Goal: Obtain resource: Obtain resource

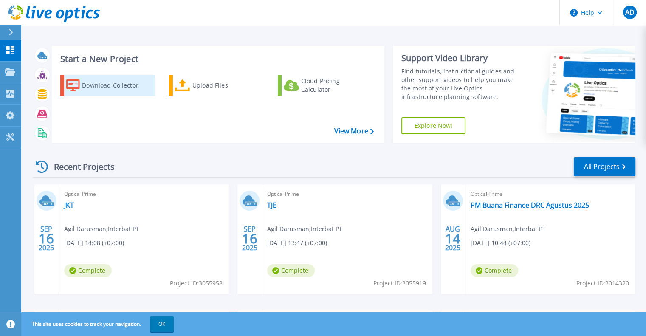
click at [119, 88] on div "Download Collector" at bounding box center [116, 85] width 68 height 17
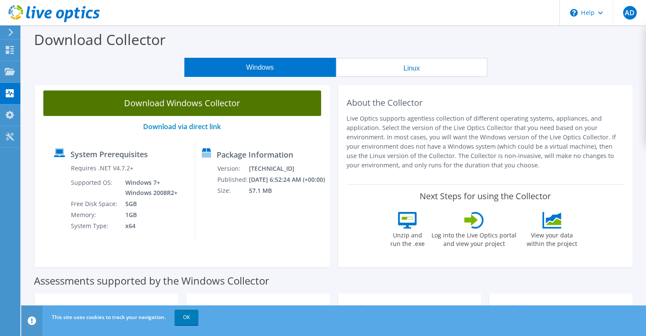
click at [245, 108] on link "Download Windows Collector" at bounding box center [182, 102] width 278 height 25
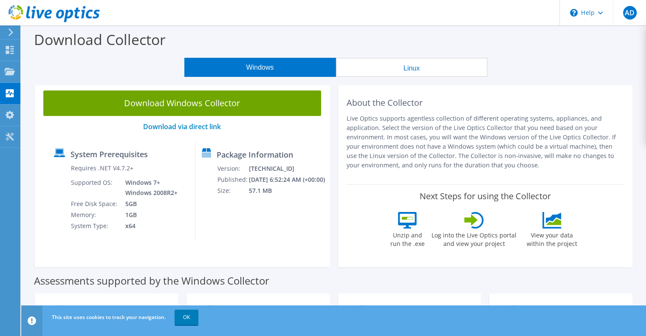
click at [14, 33] on icon at bounding box center [11, 32] width 6 height 8
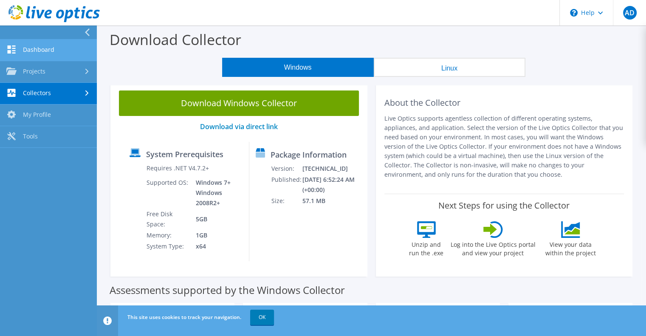
click at [40, 51] on link "Dashboard" at bounding box center [48, 50] width 97 height 22
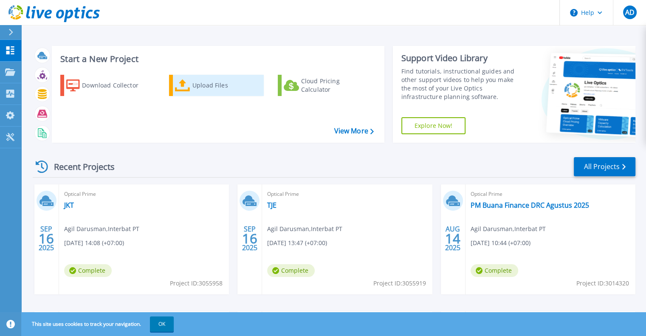
click at [207, 89] on div "Upload Files" at bounding box center [226, 85] width 68 height 17
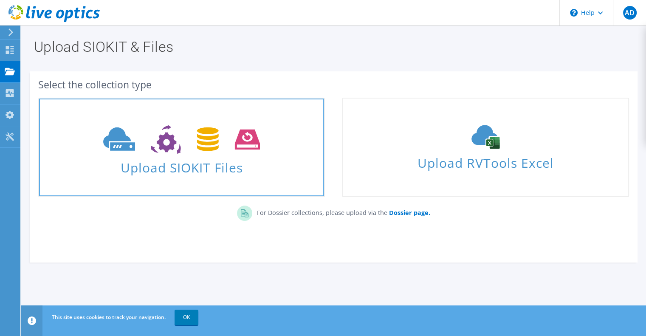
click at [198, 159] on span "Upload SIOKIT Files" at bounding box center [181, 165] width 285 height 18
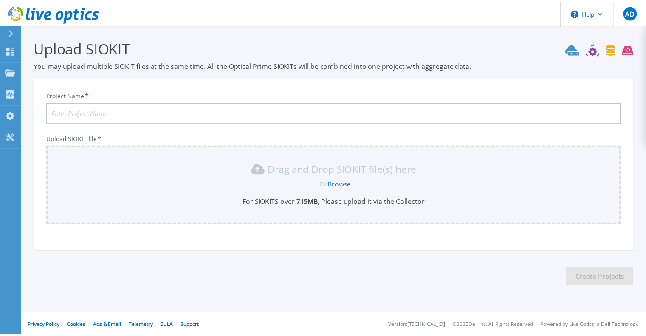
scroll to position [2, 0]
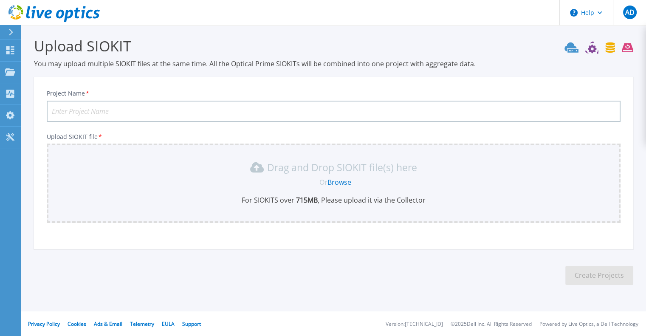
click at [111, 102] on input "Project Name *" at bounding box center [334, 111] width 574 height 21
type input "JKT"
click at [339, 181] on link "Browse" at bounding box center [339, 182] width 24 height 9
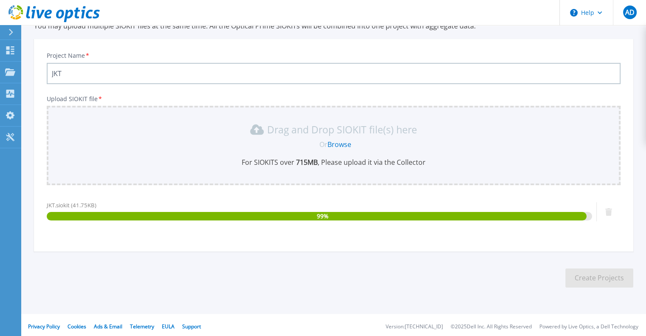
scroll to position [42, 0]
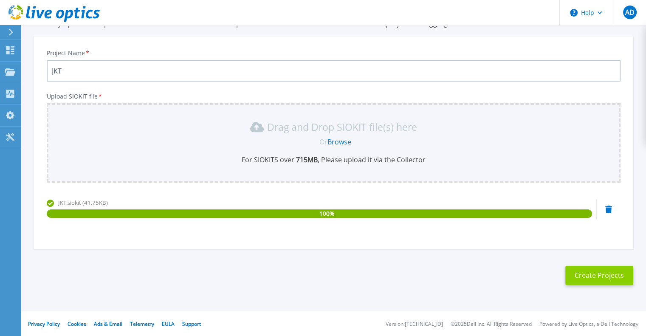
click at [605, 274] on button "Create Projects" at bounding box center [599, 275] width 68 height 19
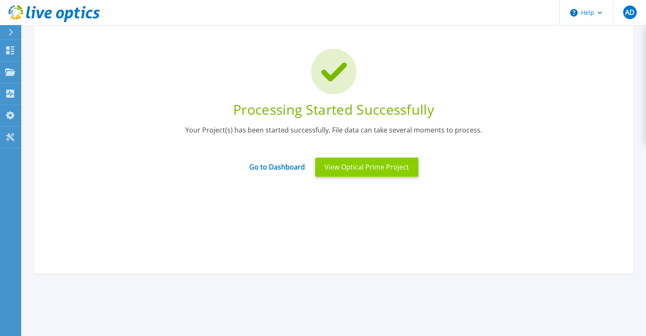
click at [339, 171] on button "View Optical Prime Project" at bounding box center [366, 167] width 103 height 19
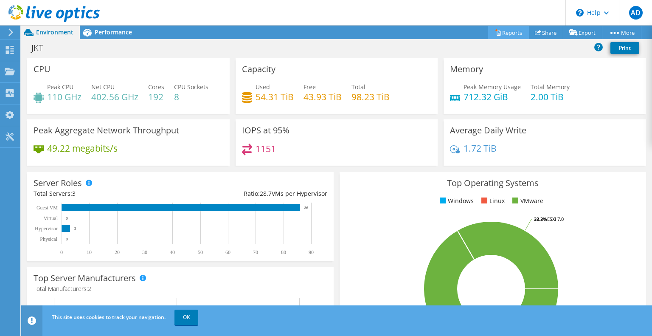
click at [504, 34] on link "Reports" at bounding box center [508, 32] width 41 height 13
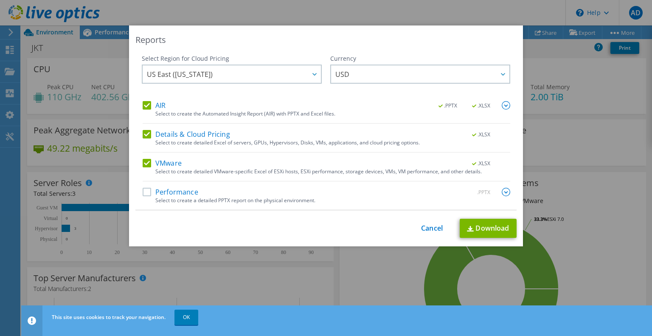
click at [144, 164] on label "VMware" at bounding box center [162, 163] width 39 height 8
click at [0, 0] on input "VMware" at bounding box center [0, 0] width 0 height 0
click at [146, 135] on label "Details & Cloud Pricing" at bounding box center [186, 134] width 87 height 8
click at [0, 0] on input "Details & Cloud Pricing" at bounding box center [0, 0] width 0 height 0
click at [146, 107] on label "AIR" at bounding box center [154, 105] width 23 height 8
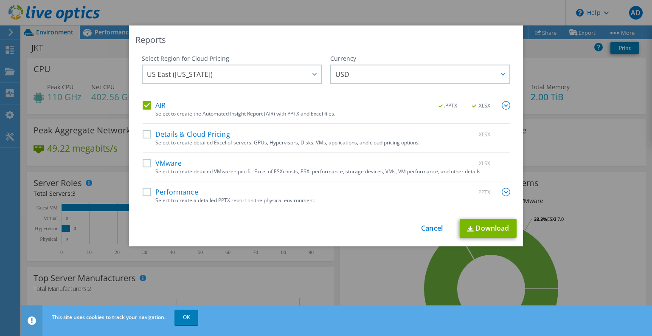
click at [0, 0] on input "AIR" at bounding box center [0, 0] width 0 height 0
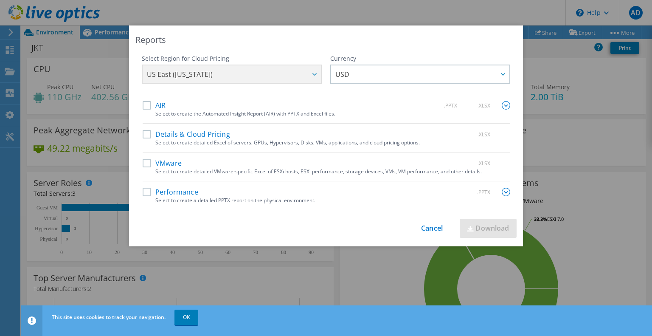
click at [148, 189] on label "Performance" at bounding box center [171, 192] width 56 height 8
click at [0, 0] on input "Performance" at bounding box center [0, 0] width 0 height 0
click at [212, 192] on div "Performance .PPTX" at bounding box center [327, 193] width 368 height 10
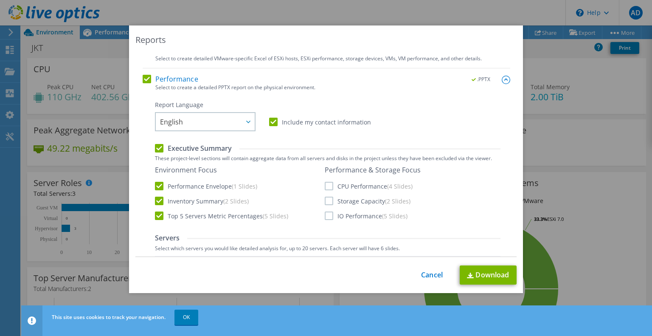
scroll to position [127, 0]
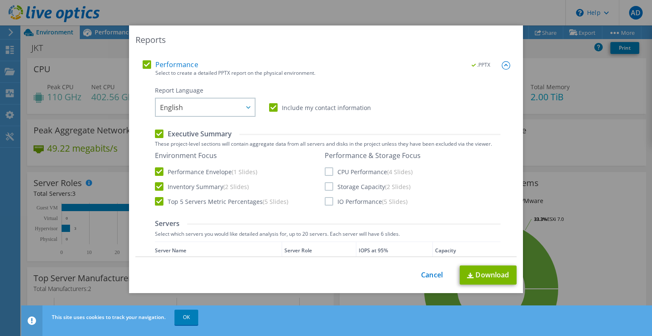
click at [333, 172] on label "CPU Performance (4 Slides)" at bounding box center [369, 171] width 88 height 8
click at [0, 0] on input "CPU Performance (4 Slides)" at bounding box center [0, 0] width 0 height 0
click at [327, 184] on label "Storage Capacity (2 Slides)" at bounding box center [368, 186] width 86 height 8
click at [0, 0] on input "Storage Capacity (2 Slides)" at bounding box center [0, 0] width 0 height 0
click at [328, 197] on label "IO Performance (5 Slides)" at bounding box center [366, 201] width 83 height 8
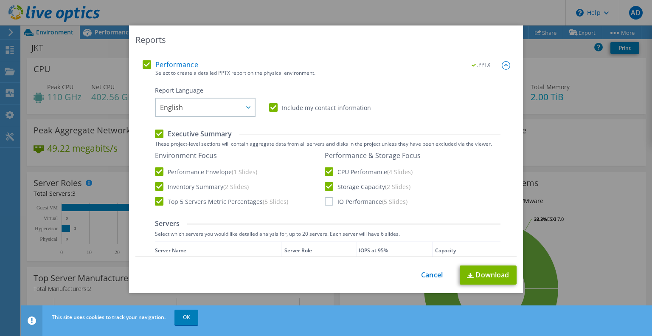
click at [0, 0] on input "IO Performance (5 Slides)" at bounding box center [0, 0] width 0 height 0
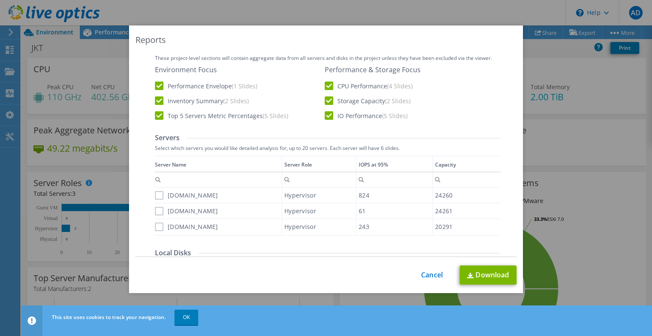
scroll to position [255, 0]
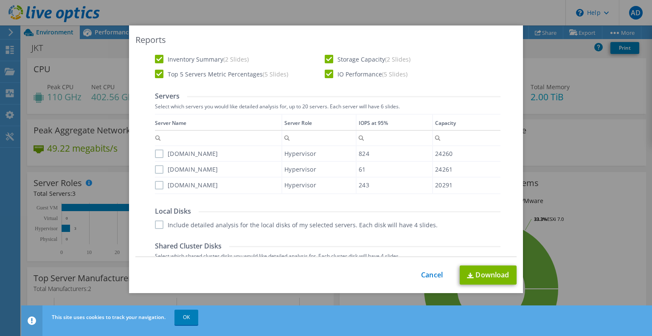
click at [158, 153] on label "sjkppl-esxi1.bukitasam.co.id" at bounding box center [186, 153] width 63 height 8
click at [0, 0] on input "sjkppl-esxi1.bukitasam.co.id" at bounding box center [0, 0] width 0 height 0
click at [157, 167] on label "sjkppl-esxi2.bukitasam.co.id" at bounding box center [186, 169] width 63 height 8
click at [0, 0] on input "sjkppl-esxi2.bukitasam.co.id" at bounding box center [0, 0] width 0 height 0
click at [156, 183] on label "jktvmerp01.bukitasam.co.id" at bounding box center [186, 185] width 63 height 8
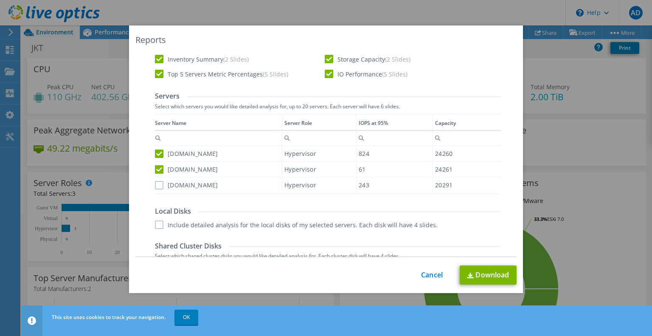
click at [0, 0] on input "jktvmerp01.bukitasam.co.id" at bounding box center [0, 0] width 0 height 0
click at [161, 220] on label "Include detailed analysis for the local disks of my selected servers. Each disk…" at bounding box center [296, 224] width 283 height 8
click at [0, 0] on input "Include detailed analysis for the local disks of my selected servers. Each disk…" at bounding box center [0, 0] width 0 height 0
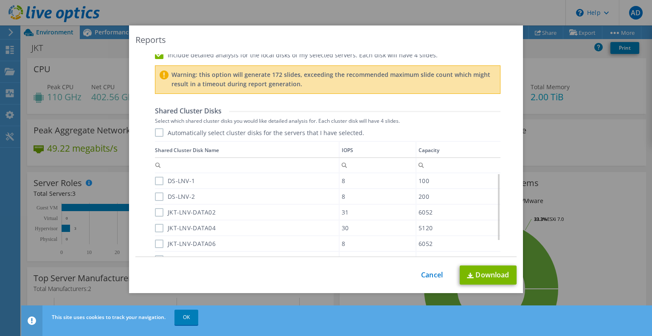
scroll to position [340, 0]
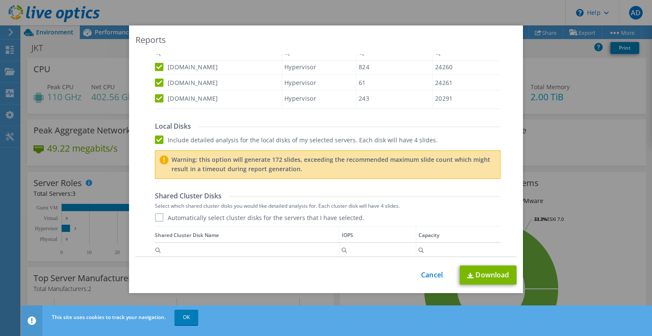
click at [158, 139] on label "Include detailed analysis for the local disks of my selected servers. Each disk…" at bounding box center [296, 139] width 283 height 8
click at [0, 0] on input "Include detailed analysis for the local disks of my selected servers. Each disk…" at bounding box center [0, 0] width 0 height 0
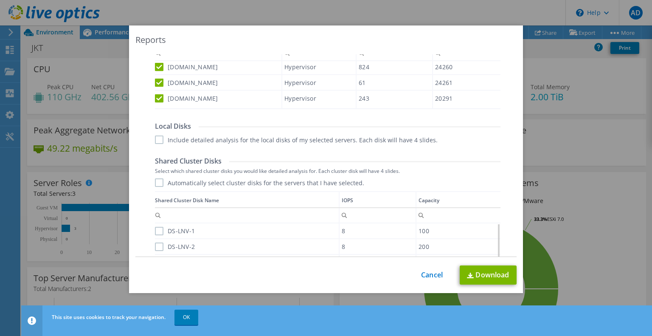
click at [157, 183] on label "Automatically select cluster disks for the servers that I have selected." at bounding box center [259, 182] width 209 height 8
click at [0, 0] on input "Automatically select cluster disks for the servers that I have selected." at bounding box center [0, 0] width 0 height 0
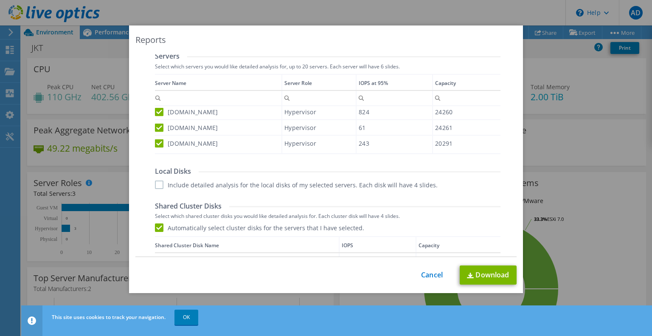
scroll to position [255, 0]
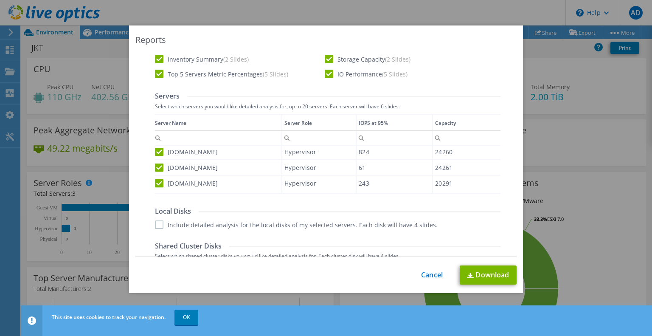
click at [158, 150] on label "sjkppl-esxi1.bukitasam.co.id" at bounding box center [186, 151] width 63 height 8
click at [0, 0] on input "sjkppl-esxi1.bukitasam.co.id" at bounding box center [0, 0] width 0 height 0
click at [155, 166] on label "sjkppl-esxi2.bukitasam.co.id" at bounding box center [186, 167] width 63 height 8
click at [0, 0] on input "sjkppl-esxi2.bukitasam.co.id" at bounding box center [0, 0] width 0 height 0
click at [155, 179] on label "jktvmerp01.bukitasam.co.id" at bounding box center [186, 183] width 63 height 8
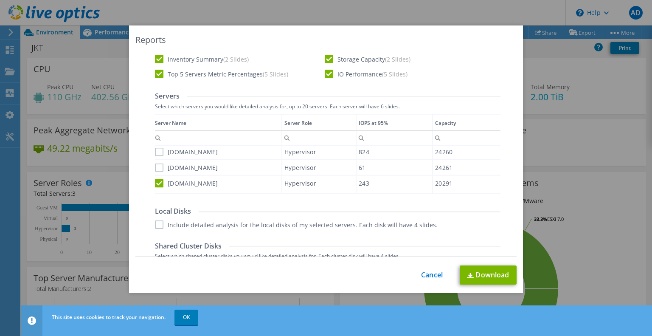
click at [0, 0] on input "jktvmerp01.bukitasam.co.id" at bounding box center [0, 0] width 0 height 0
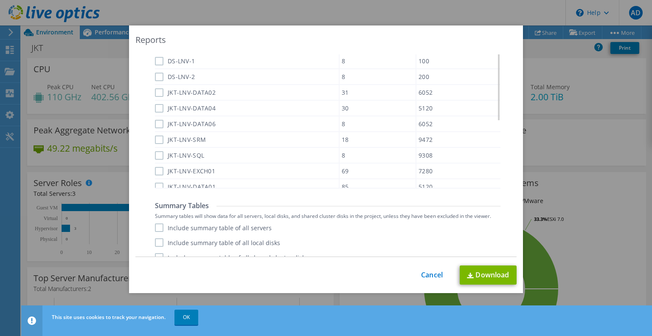
scroll to position [520, 0]
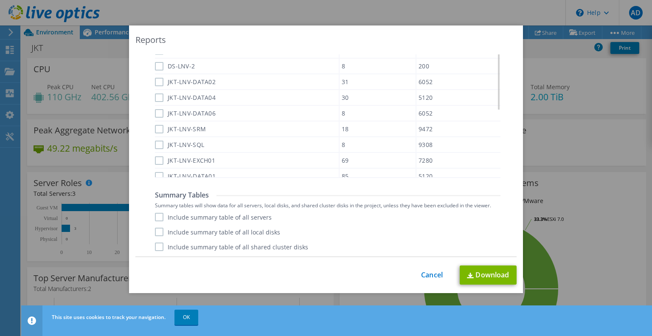
click at [157, 217] on label "Include summary table of all servers" at bounding box center [213, 217] width 117 height 8
click at [0, 0] on input "Include summary table of all servers" at bounding box center [0, 0] width 0 height 0
click at [158, 229] on label "Include summary table of all local disks" at bounding box center [217, 232] width 125 height 8
click at [0, 0] on input "Include summary table of all local disks" at bounding box center [0, 0] width 0 height 0
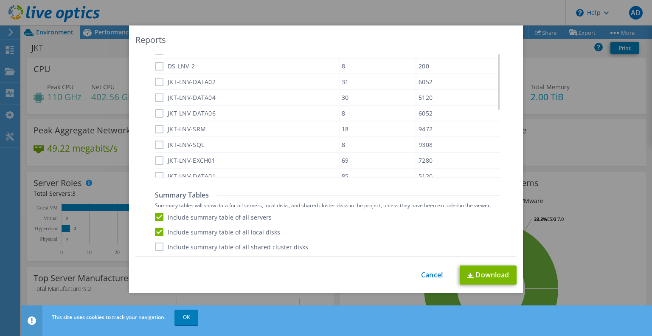
click at [163, 245] on label "Include summary table of all shared cluster disks" at bounding box center [231, 247] width 153 height 8
click at [0, 0] on input "Include summary table of all shared cluster disks" at bounding box center [0, 0] width 0 height 0
click at [494, 275] on link "Download" at bounding box center [488, 274] width 57 height 19
click at [437, 276] on link "Cancel" at bounding box center [432, 275] width 22 height 8
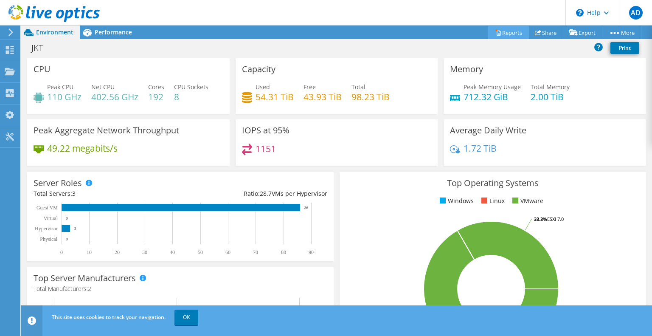
click at [498, 38] on link "Reports" at bounding box center [508, 32] width 41 height 13
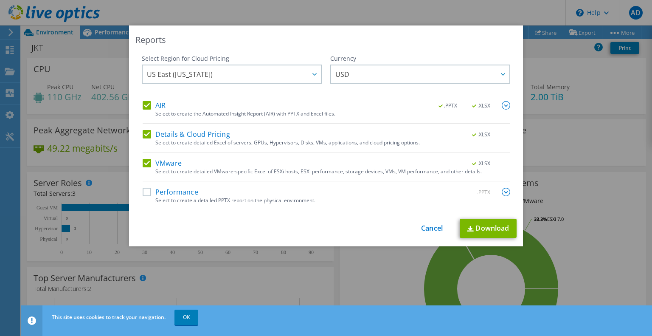
click at [143, 105] on label "AIR" at bounding box center [154, 105] width 23 height 8
click at [0, 0] on input "AIR" at bounding box center [0, 0] width 0 height 0
click at [144, 132] on label "Details & Cloud Pricing" at bounding box center [186, 134] width 87 height 8
click at [0, 0] on input "Details & Cloud Pricing" at bounding box center [0, 0] width 0 height 0
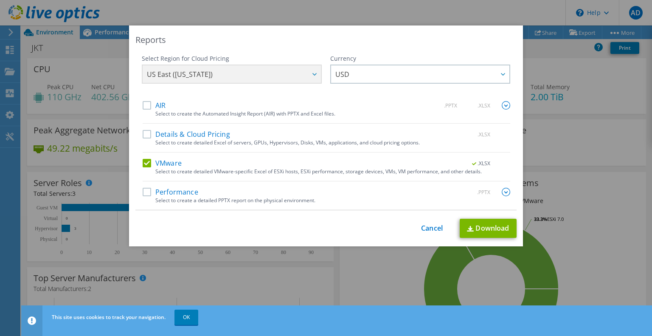
click at [145, 164] on label "VMware" at bounding box center [162, 163] width 39 height 8
click at [0, 0] on input "VMware" at bounding box center [0, 0] width 0 height 0
click at [144, 192] on label "Performance" at bounding box center [171, 192] width 56 height 8
click at [0, 0] on input "Performance" at bounding box center [0, 0] width 0 height 0
click at [216, 197] on div "Select to create a detailed PPTX report on the physical environment." at bounding box center [332, 200] width 355 height 6
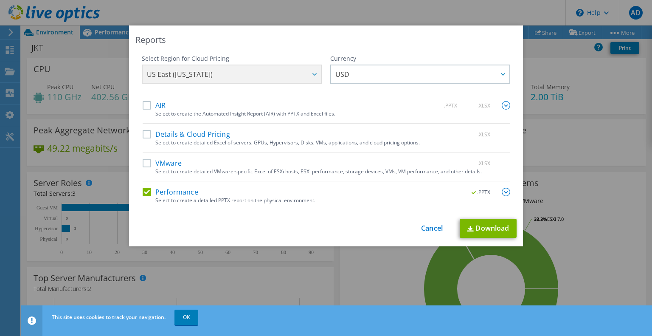
click at [381, 193] on div "Performance .PPTX" at bounding box center [327, 193] width 368 height 10
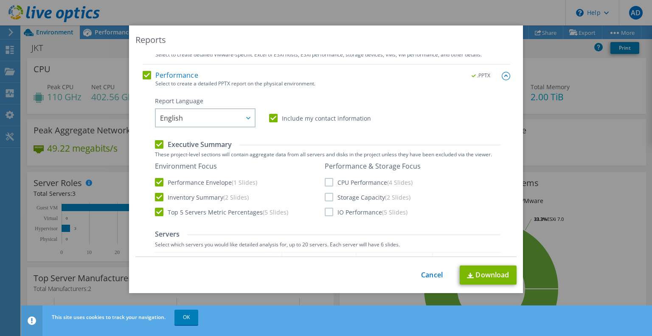
scroll to position [116, 0]
click at [325, 181] on label "CPU Performance (4 Slides)" at bounding box center [369, 182] width 88 height 8
click at [0, 0] on input "CPU Performance (4 Slides)" at bounding box center [0, 0] width 0 height 0
click at [326, 192] on div "Performance & Storage Focus CPU Performance (4 Slides) Storage Capacity (2 Slid…" at bounding box center [373, 189] width 96 height 54
click at [328, 197] on label "Storage Capacity (2 Slides)" at bounding box center [368, 197] width 86 height 8
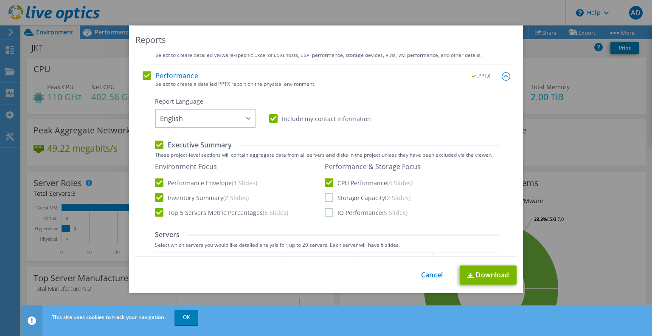
click at [0, 0] on input "Storage Capacity (2 Slides)" at bounding box center [0, 0] width 0 height 0
click at [328, 211] on label "IO Performance (5 Slides)" at bounding box center [366, 212] width 83 height 8
click at [0, 0] on input "IO Performance (5 Slides)" at bounding box center [0, 0] width 0 height 0
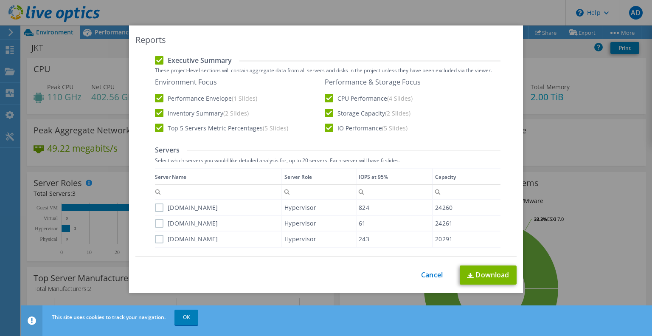
scroll to position [201, 0]
click at [158, 208] on label "sjkppl-esxi1.bukitasam.co.id" at bounding box center [186, 207] width 63 height 8
click at [0, 0] on input "sjkppl-esxi1.bukitasam.co.id" at bounding box center [0, 0] width 0 height 0
click at [160, 220] on label "sjkppl-esxi2.bukitasam.co.id" at bounding box center [186, 223] width 63 height 8
click at [0, 0] on input "sjkppl-esxi2.bukitasam.co.id" at bounding box center [0, 0] width 0 height 0
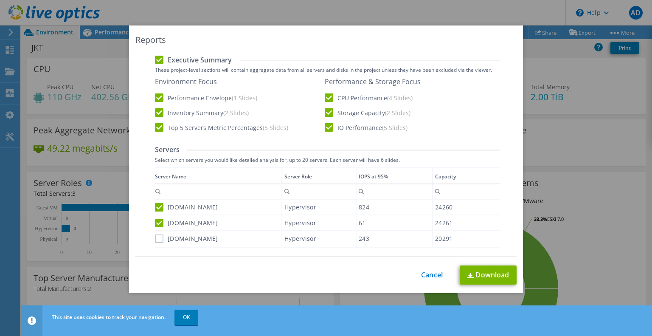
click at [158, 237] on label "jktvmerp01.bukitasam.co.id" at bounding box center [186, 238] width 63 height 8
click at [0, 0] on input "jktvmerp01.bukitasam.co.id" at bounding box center [0, 0] width 0 height 0
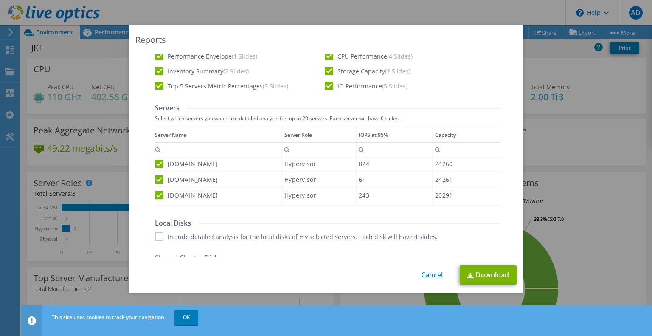
scroll to position [329, 0]
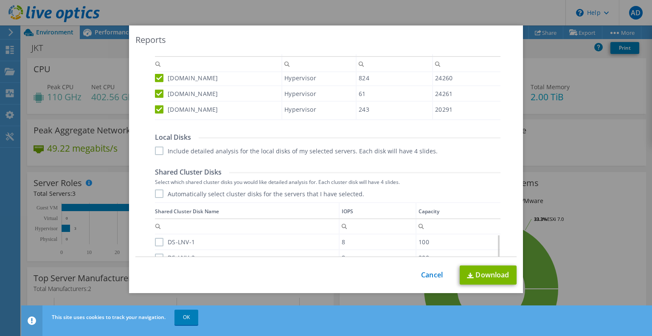
click at [160, 152] on label "Include detailed analysis for the local disks of my selected servers. Each disk…" at bounding box center [296, 151] width 283 height 8
click at [0, 0] on input "Include detailed analysis for the local disks of my selected servers. Each disk…" at bounding box center [0, 0] width 0 height 0
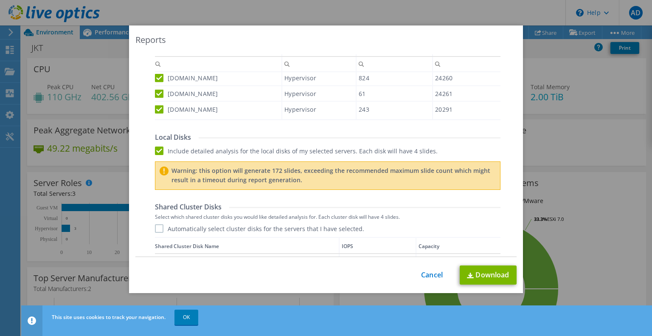
click at [158, 229] on label "Automatically select cluster disks for the servers that I have selected." at bounding box center [259, 228] width 209 height 8
click at [0, 0] on input "Automatically select cluster disks for the servers that I have selected." at bounding box center [0, 0] width 0 height 0
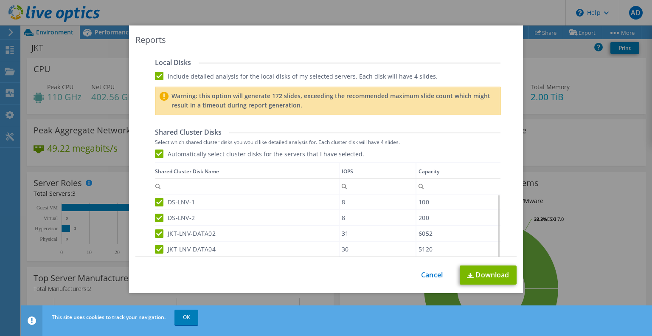
scroll to position [343, 0]
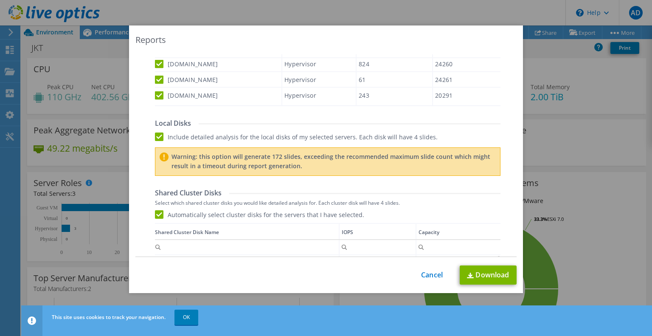
click at [159, 136] on label "Include detailed analysis for the local disks of my selected servers. Each disk…" at bounding box center [296, 137] width 283 height 8
click at [0, 0] on input "Include detailed analysis for the local disks of my selected servers. Each disk…" at bounding box center [0, 0] width 0 height 0
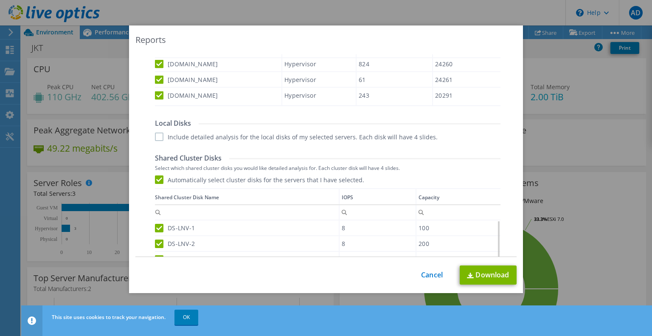
click at [157, 139] on label "Include detailed analysis for the local disks of my selected servers. Each disk…" at bounding box center [296, 137] width 283 height 8
click at [0, 0] on input "Include detailed analysis for the local disks of my selected servers. Each disk…" at bounding box center [0, 0] width 0 height 0
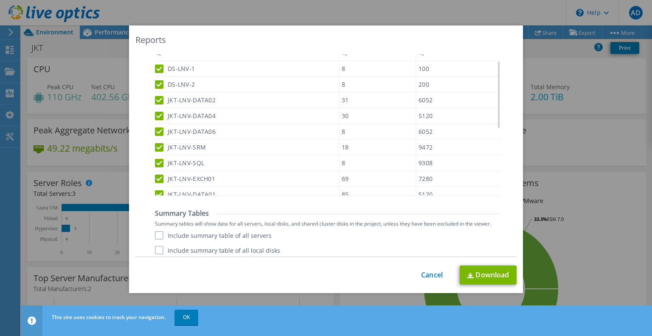
scroll to position [555, 0]
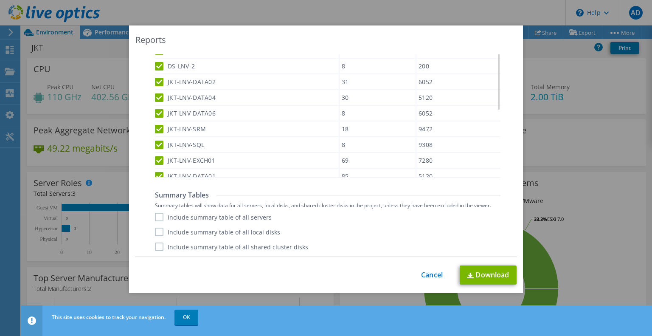
click at [158, 217] on label "Include summary table of all servers" at bounding box center [213, 217] width 117 height 8
click at [0, 0] on input "Include summary table of all servers" at bounding box center [0, 0] width 0 height 0
click at [159, 231] on label "Include summary table of all local disks" at bounding box center [217, 232] width 125 height 8
click at [0, 0] on input "Include summary table of all local disks" at bounding box center [0, 0] width 0 height 0
click at [158, 247] on label "Include summary table of all shared cluster disks" at bounding box center [231, 247] width 153 height 8
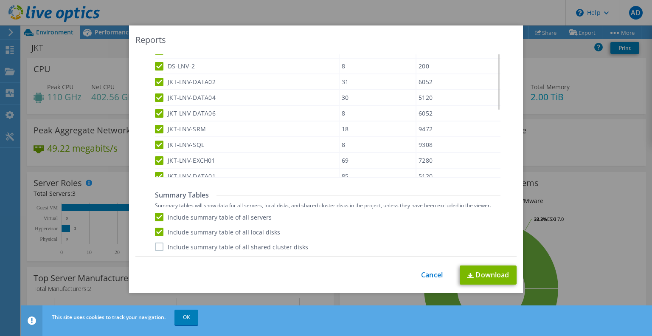
click at [0, 0] on input "Include summary table of all shared cluster disks" at bounding box center [0, 0] width 0 height 0
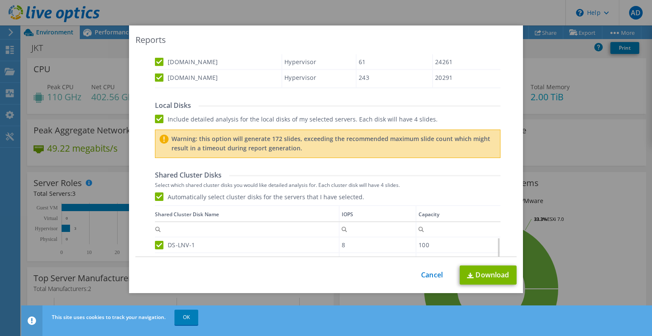
scroll to position [300, 0]
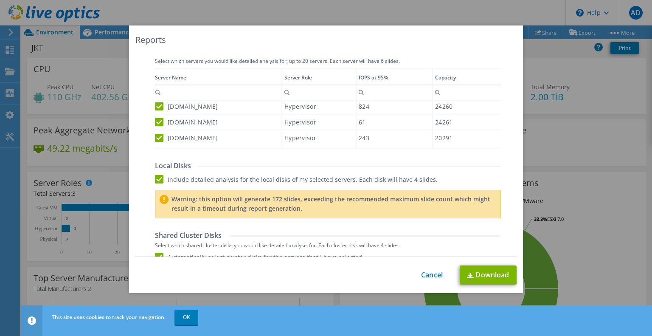
click at [157, 102] on label "sjkppl-esxi1.bukitasam.co.id" at bounding box center [186, 106] width 63 height 8
click at [0, 0] on input "sjkppl-esxi1.bukitasam.co.id" at bounding box center [0, 0] width 0 height 0
click at [155, 119] on label "sjkppl-esxi2.bukitasam.co.id" at bounding box center [186, 122] width 63 height 8
click at [0, 0] on input "sjkppl-esxi2.bukitasam.co.id" at bounding box center [0, 0] width 0 height 0
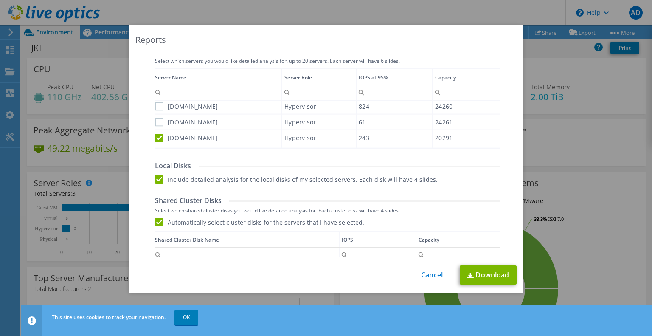
click at [158, 133] on label "jktvmerp01.bukitasam.co.id" at bounding box center [186, 137] width 63 height 8
click at [0, 0] on input "jktvmerp01.bukitasam.co.id" at bounding box center [0, 0] width 0 height 0
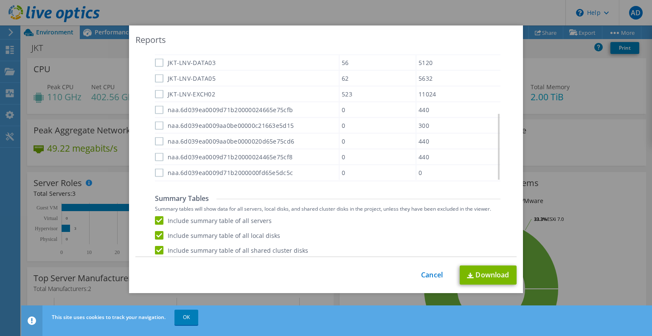
scroll to position [520, 0]
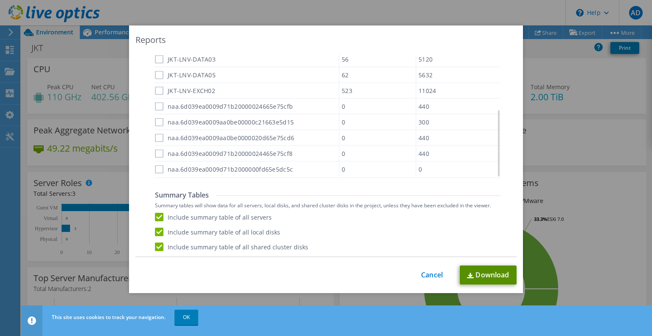
click at [472, 275] on link "Download" at bounding box center [488, 274] width 57 height 19
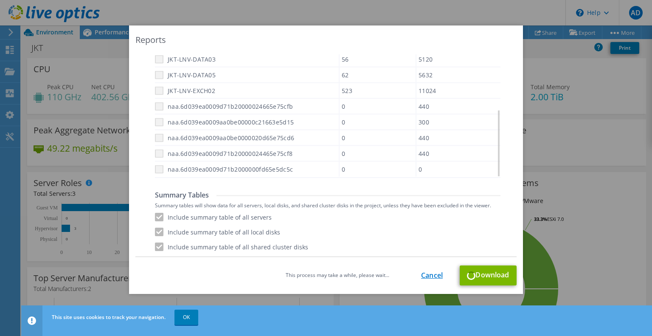
click at [428, 275] on link "Cancel" at bounding box center [432, 275] width 22 height 8
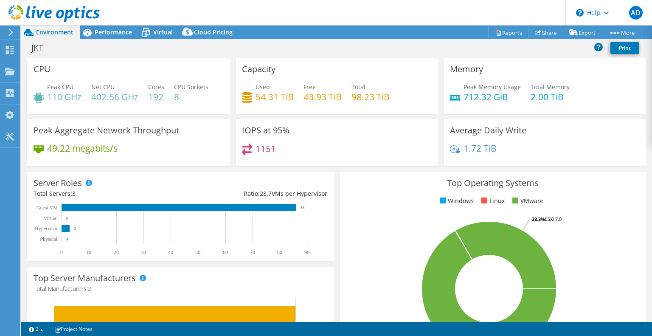
select select "USD"
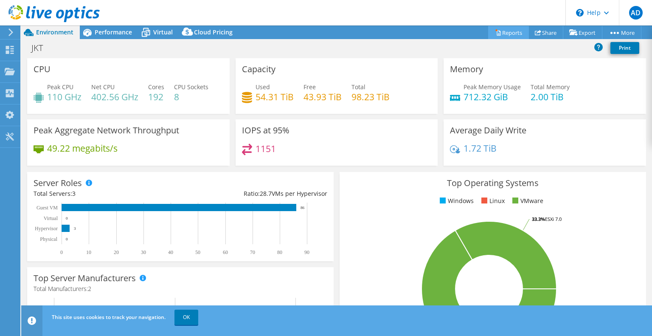
click at [510, 34] on link "Reports" at bounding box center [508, 32] width 41 height 13
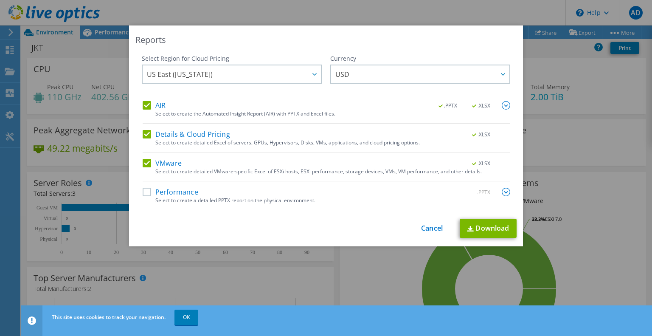
click at [147, 164] on label "VMware" at bounding box center [162, 163] width 39 height 8
click at [0, 0] on input "VMware" at bounding box center [0, 0] width 0 height 0
click at [146, 140] on div "Details & Cloud Pricing .XLSX Select to create detailed Excel of servers, GPUs,…" at bounding box center [327, 141] width 368 height 23
click at [146, 135] on label "Details & Cloud Pricing" at bounding box center [186, 134] width 87 height 8
click at [0, 0] on input "Details & Cloud Pricing" at bounding box center [0, 0] width 0 height 0
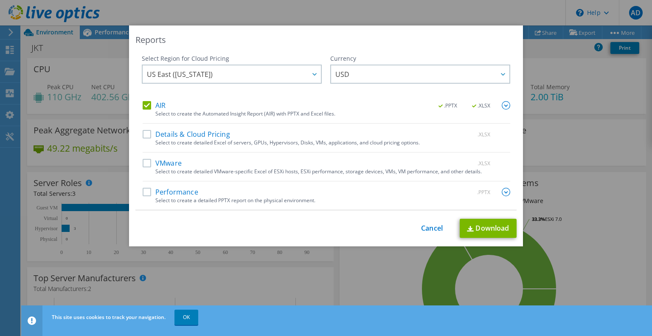
click at [147, 107] on label "AIR" at bounding box center [154, 105] width 23 height 8
click at [0, 0] on input "AIR" at bounding box center [0, 0] width 0 height 0
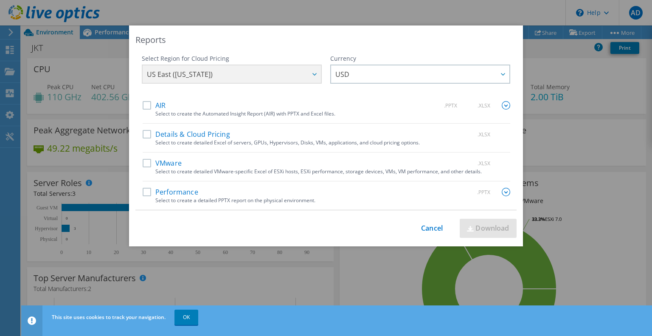
click at [149, 188] on label "Performance" at bounding box center [171, 192] width 56 height 8
click at [0, 0] on input "Performance" at bounding box center [0, 0] width 0 height 0
click at [195, 192] on div "Performance .PPTX" at bounding box center [327, 193] width 368 height 10
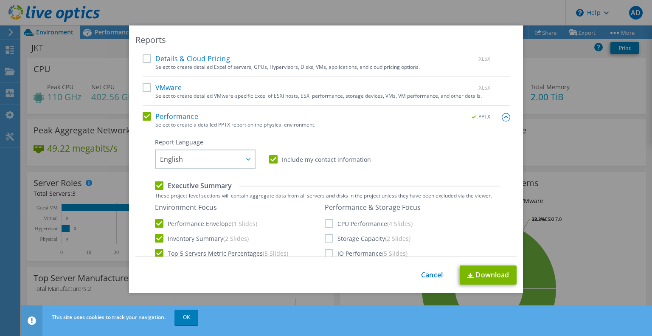
scroll to position [127, 0]
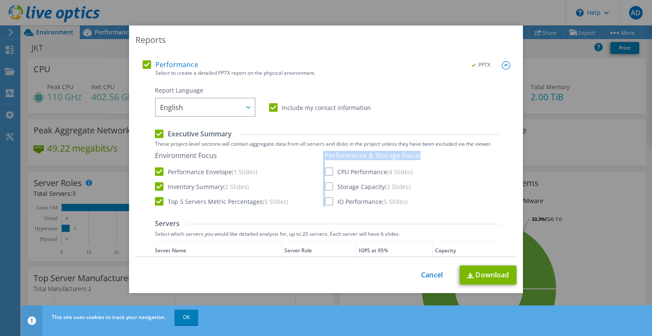
click at [322, 172] on div "Environment Focus Performance Envelope (1 Slides) Inventory Summary (2 Slides) …" at bounding box center [328, 178] width 346 height 55
click at [325, 187] on label "Storage Capacity (2 Slides)" at bounding box center [368, 186] width 86 height 8
click at [0, 0] on input "Storage Capacity (2 Slides)" at bounding box center [0, 0] width 0 height 0
click at [326, 174] on label "CPU Performance (4 Slides)" at bounding box center [369, 171] width 88 height 8
click at [0, 0] on input "CPU Performance (4 Slides)" at bounding box center [0, 0] width 0 height 0
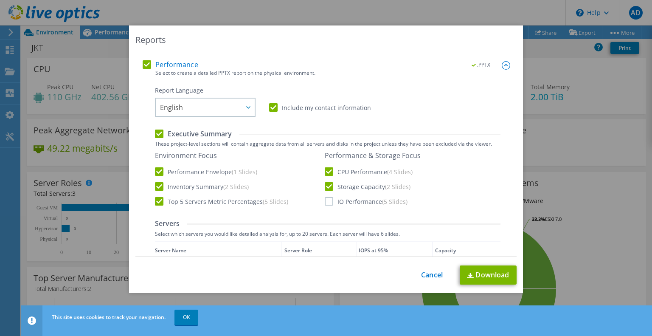
click at [326, 203] on label "IO Performance (5 Slides)" at bounding box center [366, 201] width 83 height 8
click at [0, 0] on input "IO Performance (5 Slides)" at bounding box center [0, 0] width 0 height 0
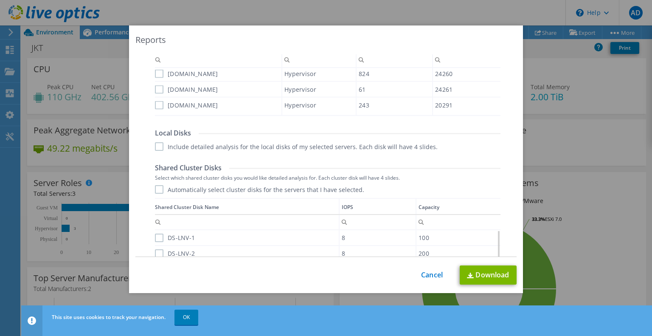
scroll to position [340, 0]
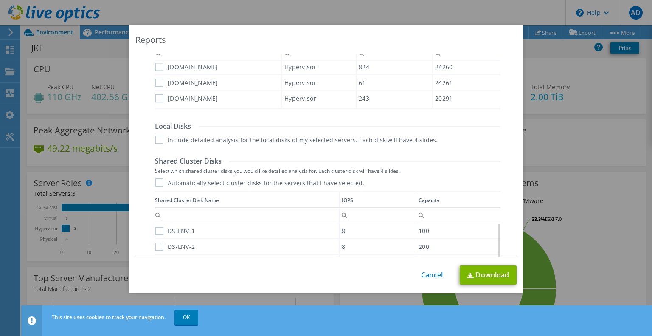
click at [156, 141] on label "Include detailed analysis for the local disks of my selected servers. Each disk…" at bounding box center [296, 139] width 283 height 8
click at [0, 0] on input "Include detailed analysis for the local disks of my selected servers. Each disk…" at bounding box center [0, 0] width 0 height 0
click at [156, 184] on label "Automatically select cluster disks for the servers that I have selected." at bounding box center [259, 182] width 209 height 8
click at [0, 0] on input "Automatically select cluster disks for the servers that I have selected." at bounding box center [0, 0] width 0 height 0
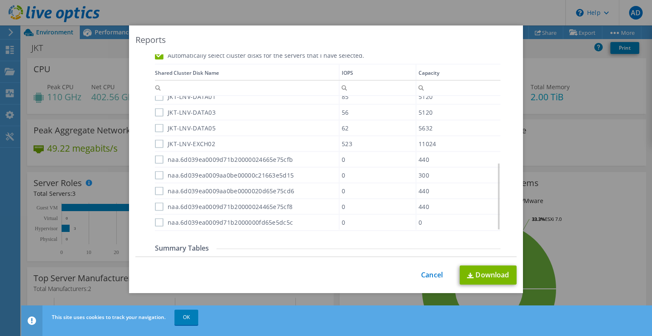
scroll to position [520, 0]
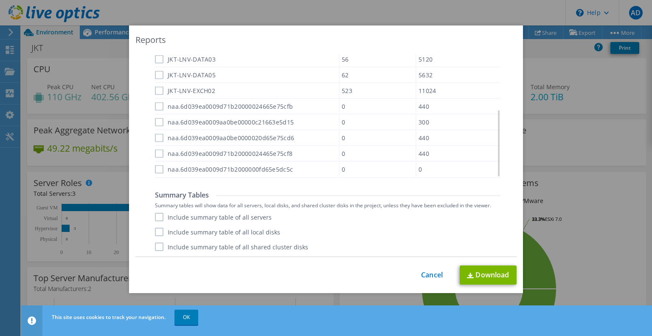
click at [164, 217] on label "Include summary table of all servers" at bounding box center [213, 217] width 117 height 8
click at [0, 0] on input "Include summary table of all servers" at bounding box center [0, 0] width 0 height 0
click at [159, 234] on label "Include summary table of all local disks" at bounding box center [217, 232] width 125 height 8
click at [0, 0] on input "Include summary table of all local disks" at bounding box center [0, 0] width 0 height 0
click at [157, 247] on label "Include summary table of all shared cluster disks" at bounding box center [231, 247] width 153 height 8
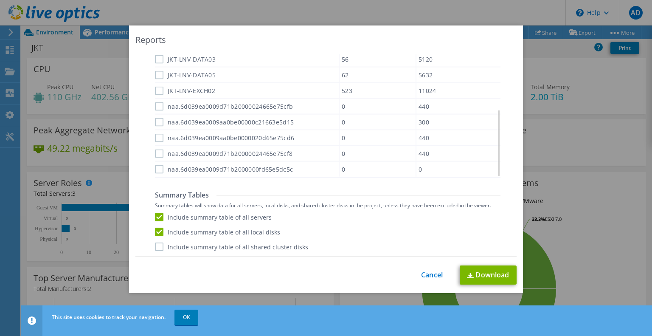
click at [0, 0] on input "Include summary table of all shared cluster disks" at bounding box center [0, 0] width 0 height 0
click at [484, 276] on link "Download" at bounding box center [488, 274] width 57 height 19
click at [435, 274] on link "Cancel" at bounding box center [432, 275] width 22 height 8
